Goal: Task Accomplishment & Management: Use online tool/utility

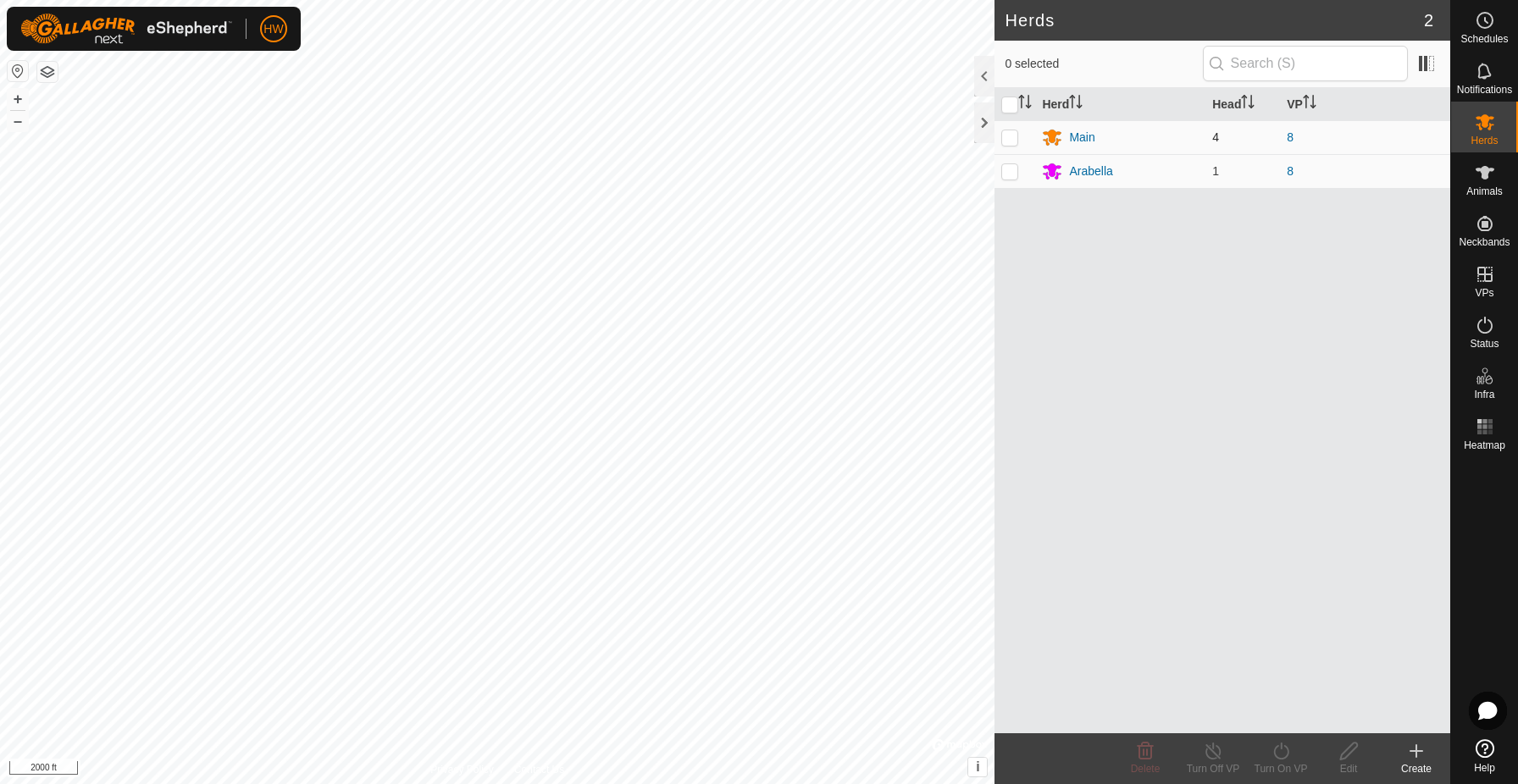
click at [1010, 138] on p-checkbox at bounding box center [1010, 137] width 17 height 14
checkbox input "true"
click at [1011, 170] on p-checkbox at bounding box center [1010, 171] width 17 height 14
checkbox input "true"
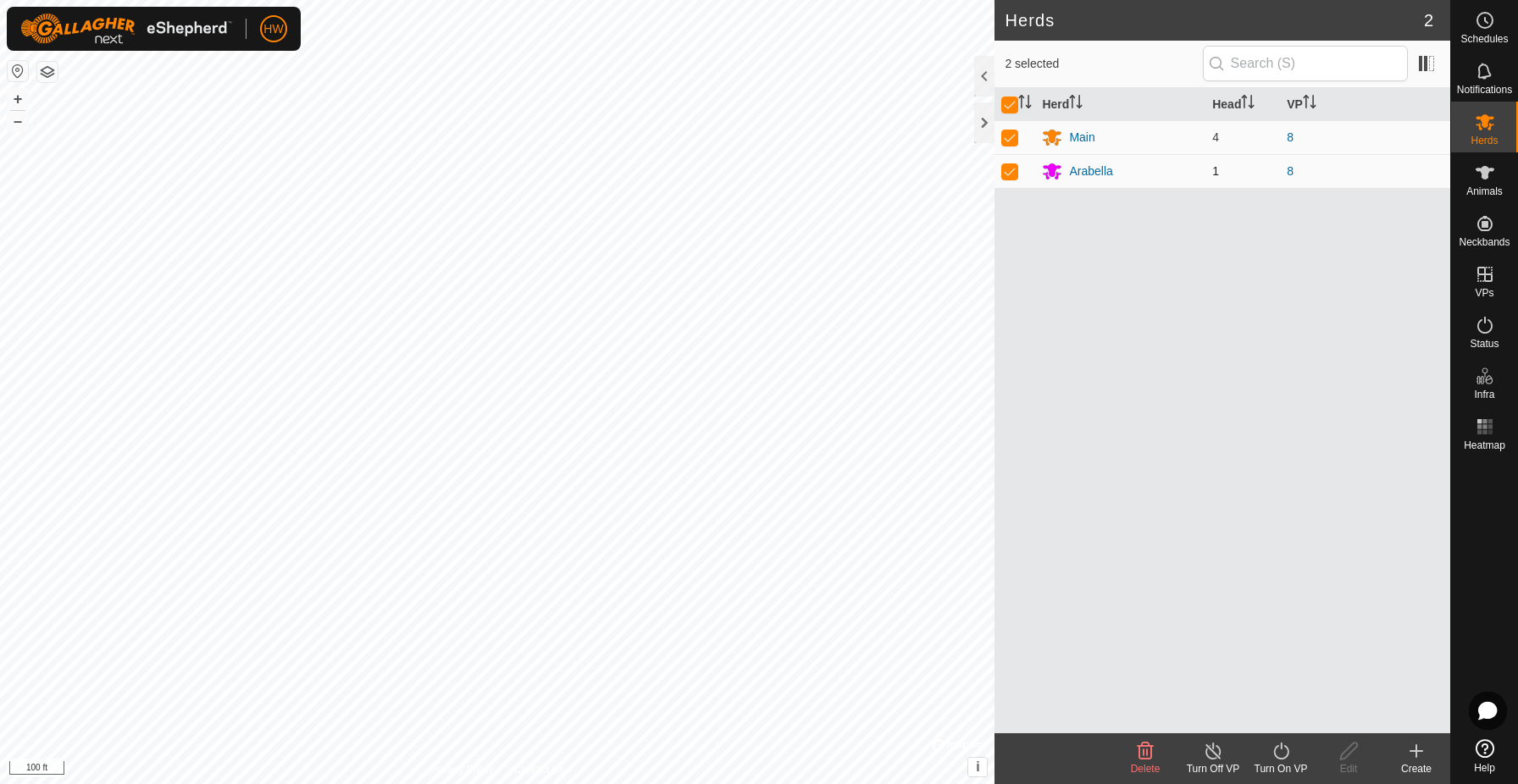
click at [1011, 170] on p-checkbox at bounding box center [1010, 171] width 17 height 14
checkbox input "false"
click at [1487, 176] on icon at bounding box center [1485, 172] width 18 height 14
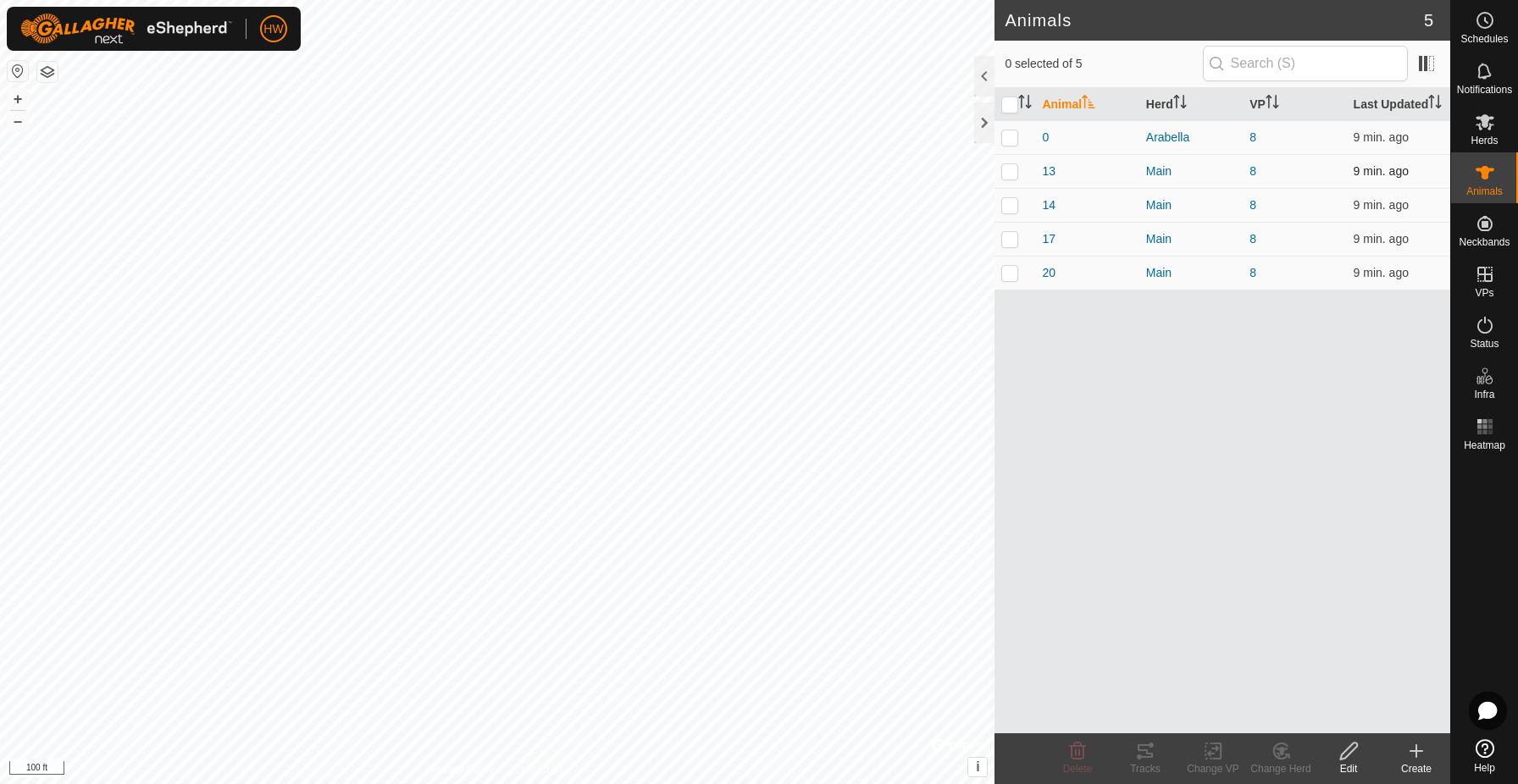
click at [1013, 178] on p-checkbox at bounding box center [1010, 171] width 17 height 14
checkbox input "true"
click at [1011, 212] on p-checkbox at bounding box center [1010, 204] width 17 height 14
checkbox input "true"
click at [1011, 246] on p-checkbox at bounding box center [1010, 238] width 17 height 14
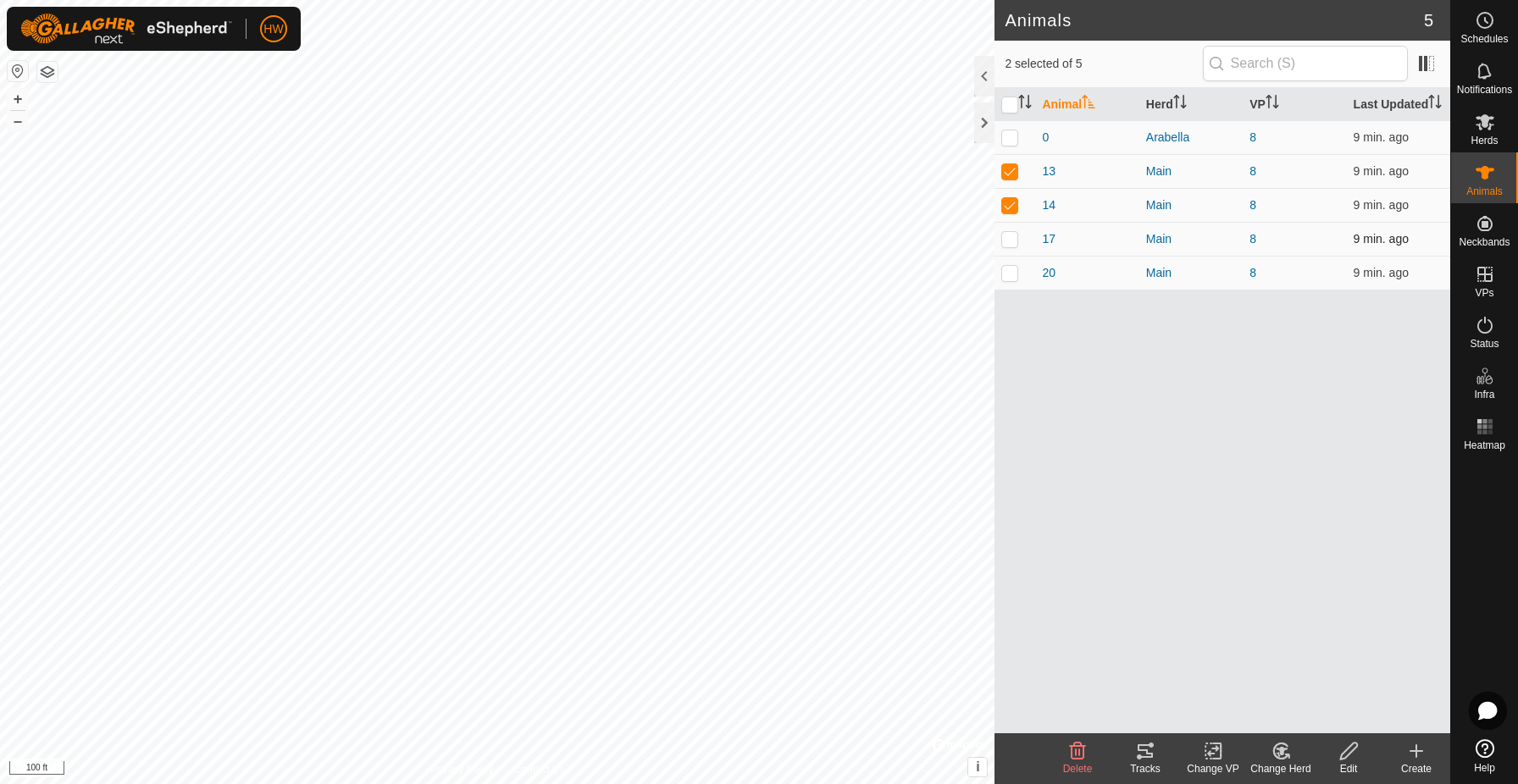
checkbox input "true"
click at [1010, 280] on p-checkbox at bounding box center [1010, 272] width 17 height 14
checkbox input "true"
click at [1216, 755] on icon at bounding box center [1213, 751] width 21 height 20
click at [1233, 680] on link "Choose VP..." at bounding box center [1264, 678] width 168 height 34
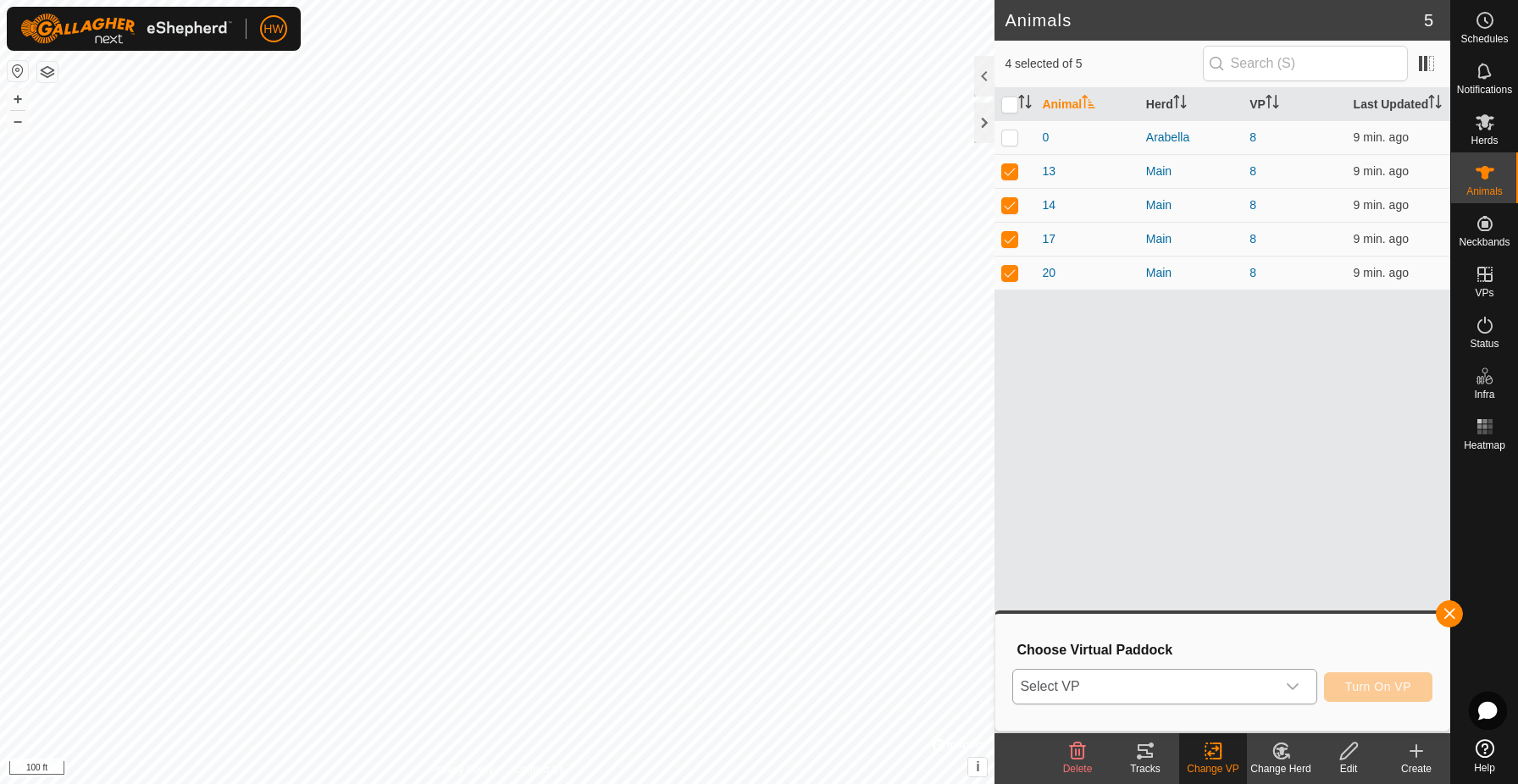
click at [1212, 690] on span "Select VP" at bounding box center [1144, 686] width 261 height 34
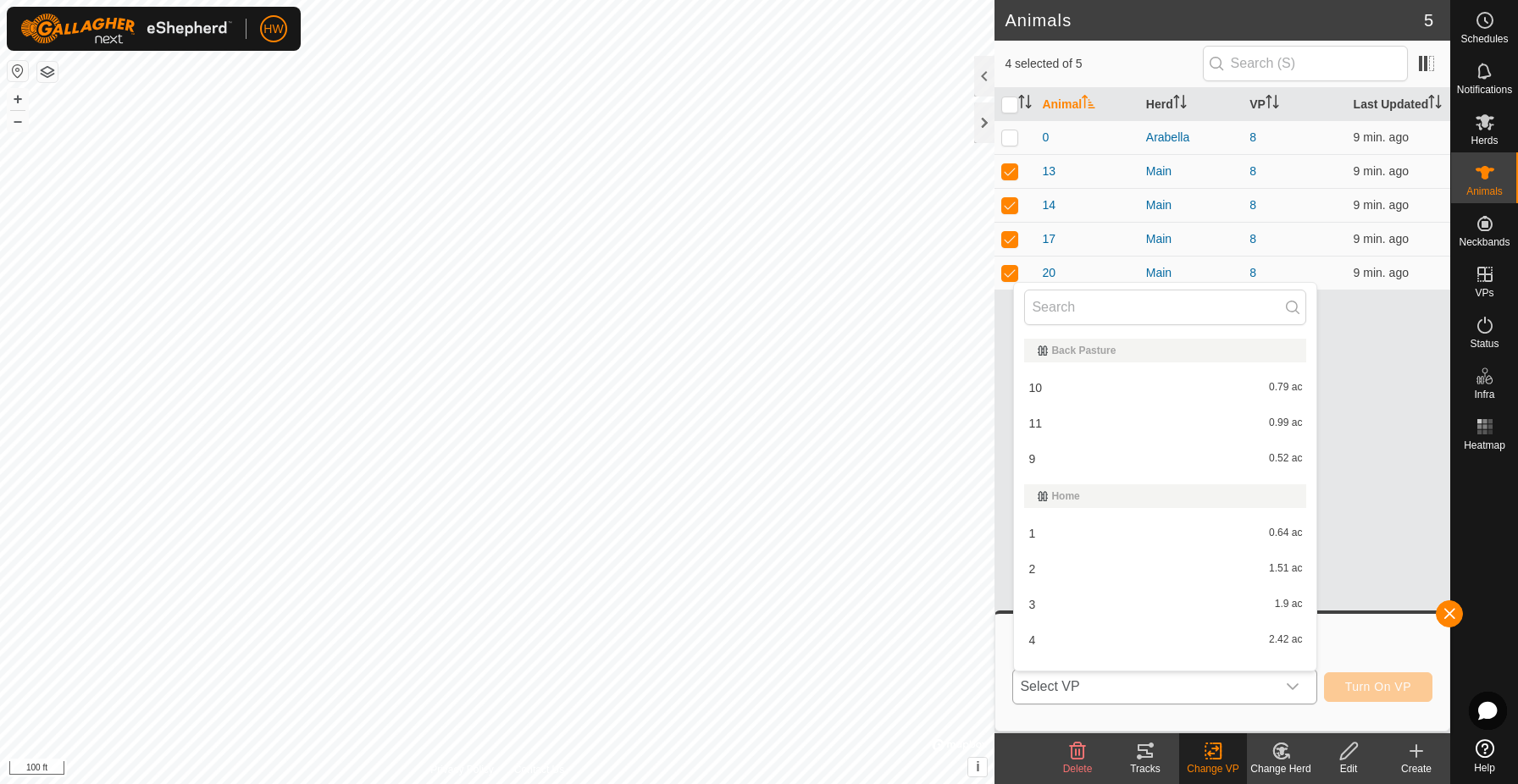
scroll to position [22, 0]
click at [1076, 441] on li "9 0.52 ac" at bounding box center [1165, 437] width 303 height 34
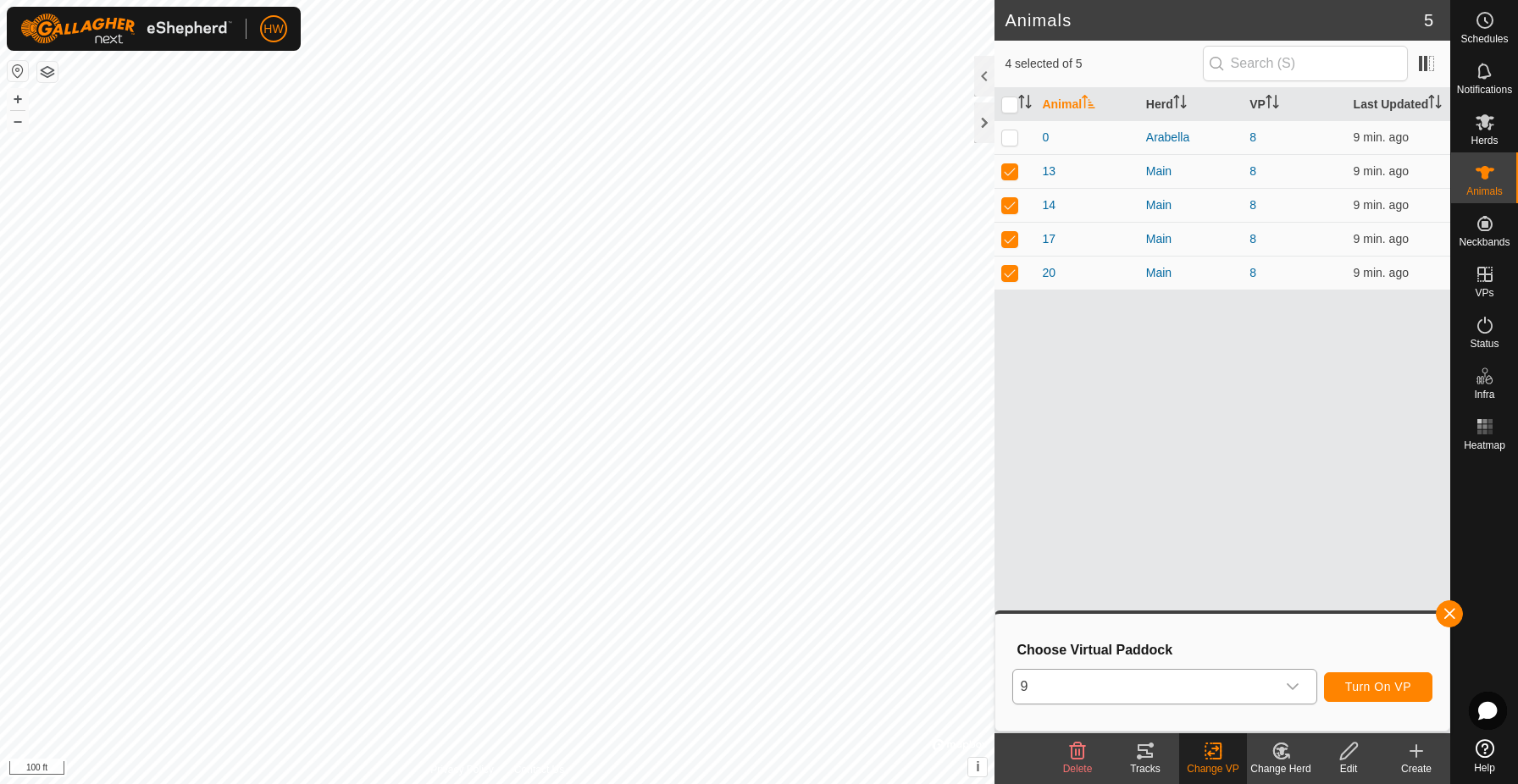
click at [1367, 685] on span "Turn On VP" at bounding box center [1379, 686] width 66 height 14
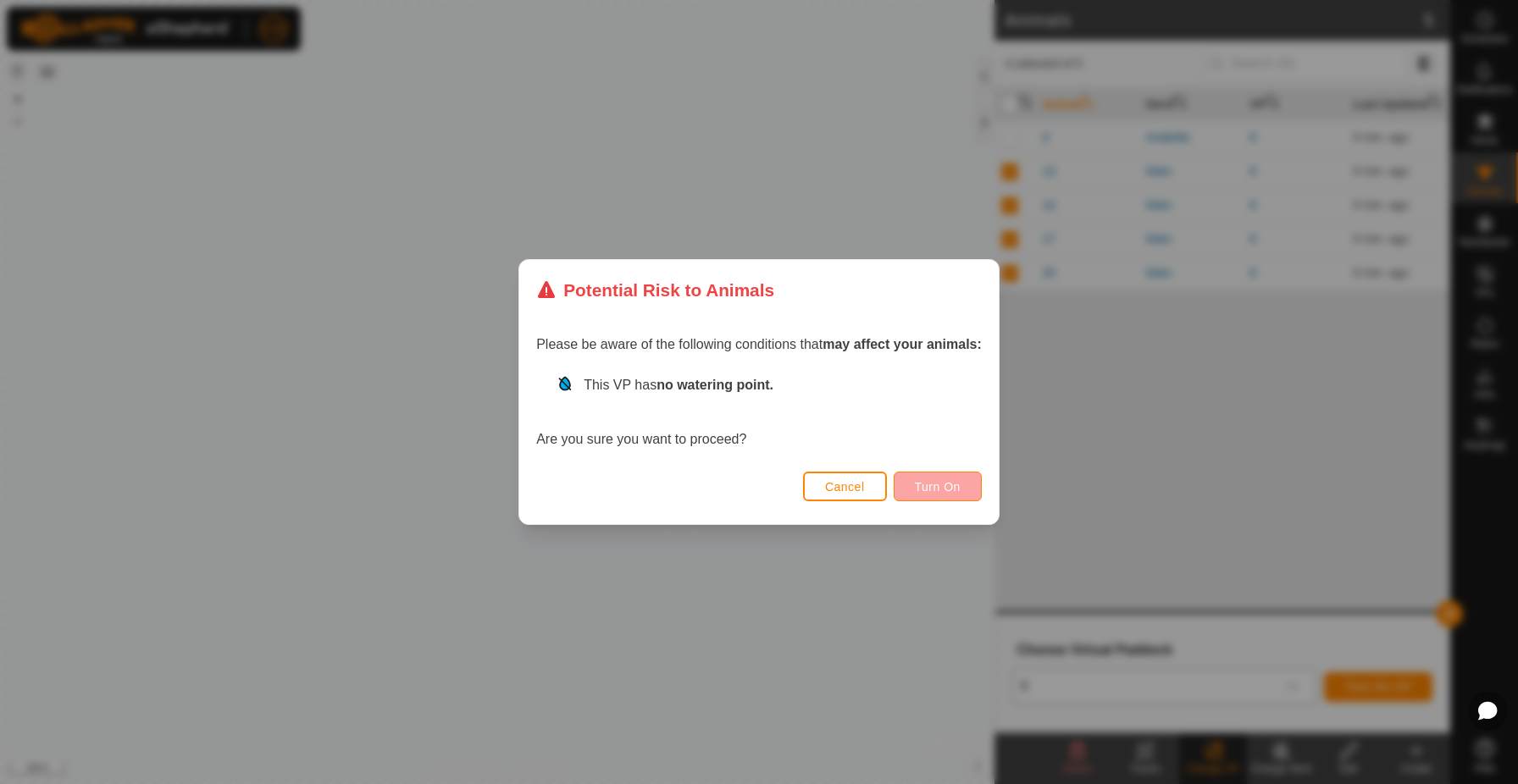
click at [932, 485] on span "Turn On" at bounding box center [938, 487] width 46 height 14
